Goal: Task Accomplishment & Management: Manage account settings

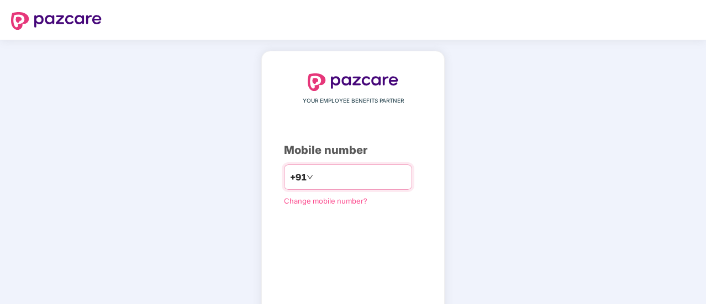
click at [315, 173] on input "number" at bounding box center [360, 177] width 91 height 18
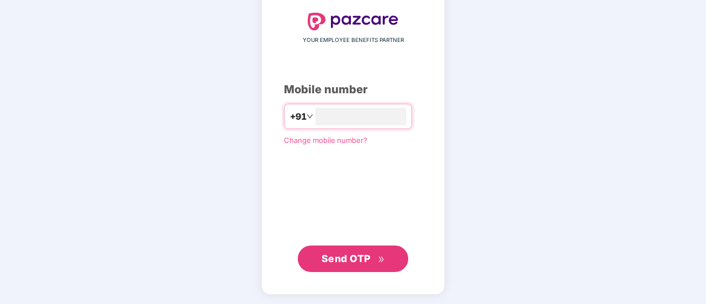
type input "**********"
click at [339, 248] on button "Send OTP" at bounding box center [353, 258] width 110 height 27
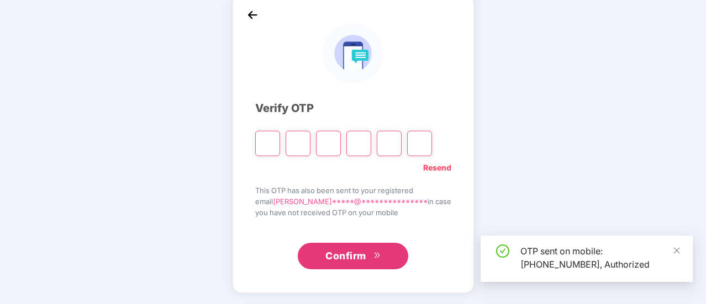
scroll to position [55, 0]
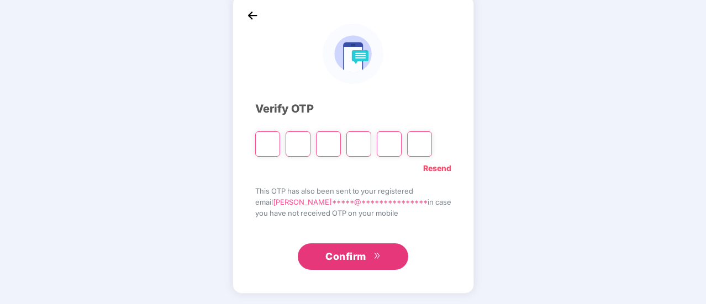
type input "*"
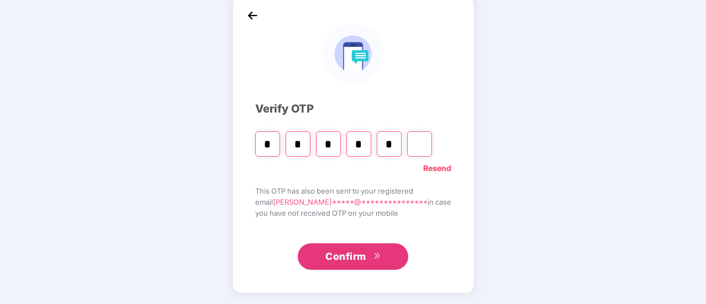
type input "*"
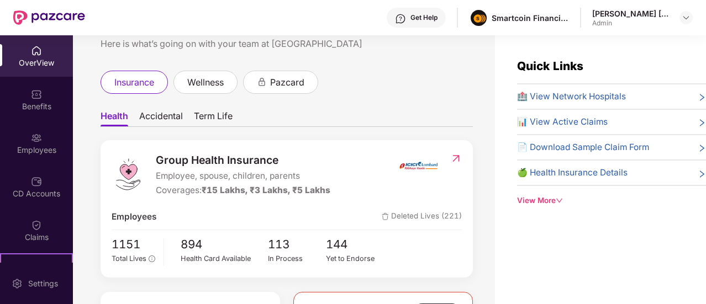
scroll to position [40, 0]
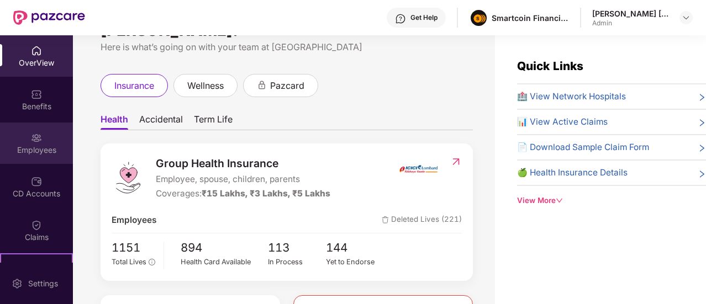
click at [36, 134] on img at bounding box center [36, 138] width 11 height 11
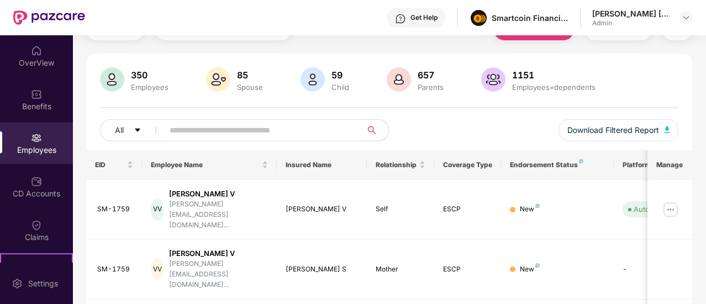
scroll to position [58, 0]
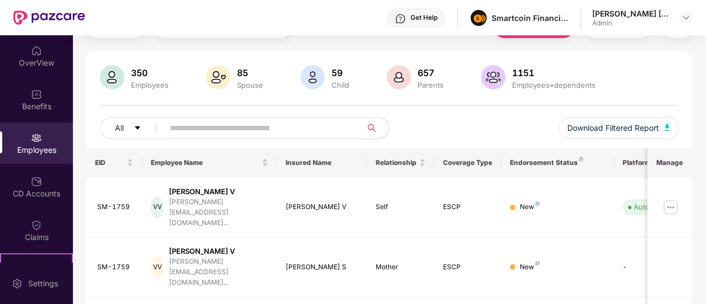
click at [246, 124] on input "text" at bounding box center [258, 128] width 177 height 17
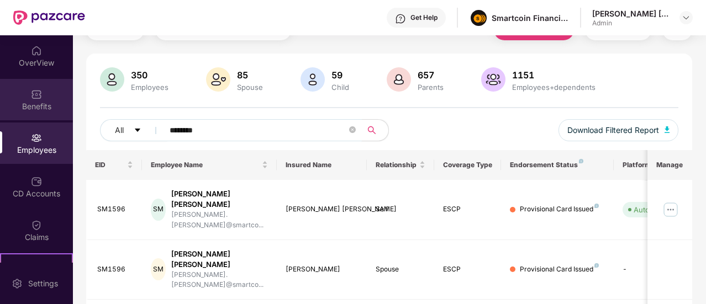
scroll to position [0, 0]
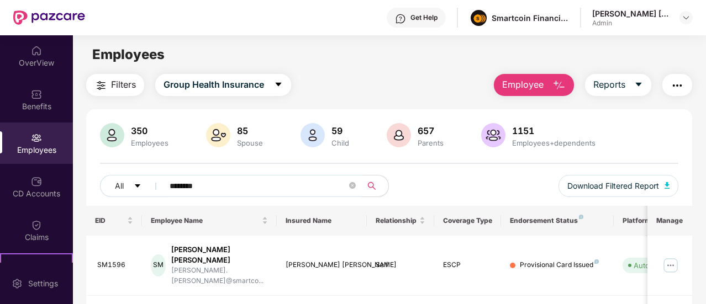
type input "********"
